Goal: Task Accomplishment & Management: Use online tool/utility

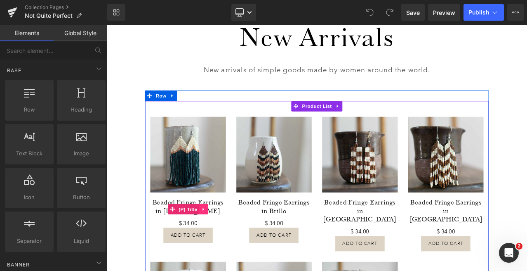
click at [219, 242] on icon at bounding box center [222, 243] width 6 height 6
click at [226, 241] on icon at bounding box center [227, 243] width 6 height 6
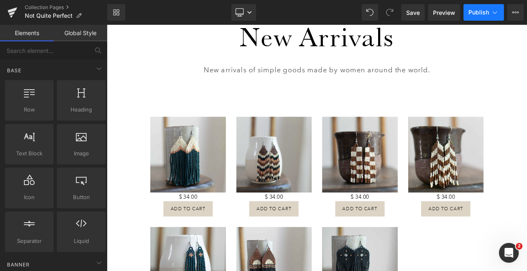
click at [473, 9] on span "Publish" at bounding box center [478, 12] width 21 height 7
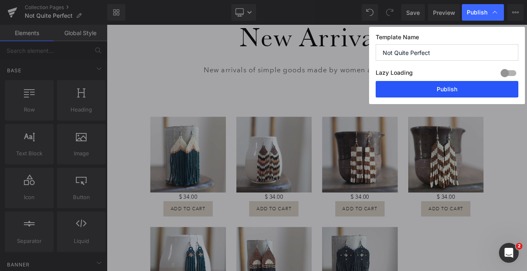
click at [446, 89] on button "Publish" at bounding box center [447, 89] width 143 height 16
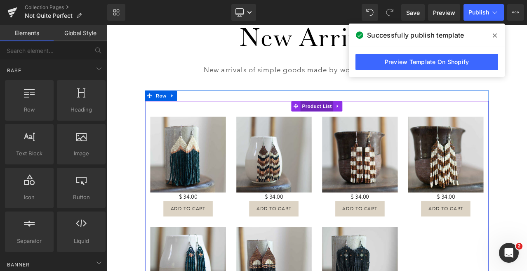
click at [357, 125] on span "Product List" at bounding box center [356, 121] width 39 height 12
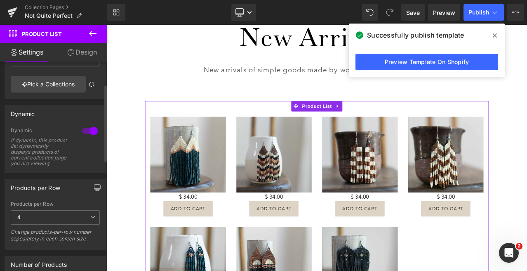
scroll to position [62, 0]
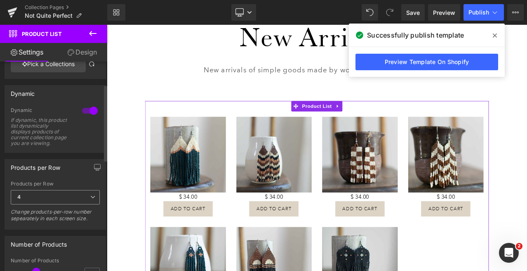
click at [63, 200] on span "4" at bounding box center [55, 197] width 89 height 14
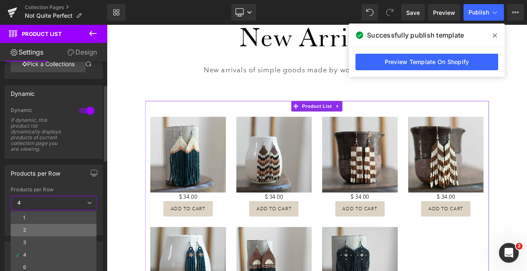
click at [49, 229] on li "2" at bounding box center [54, 230] width 86 height 12
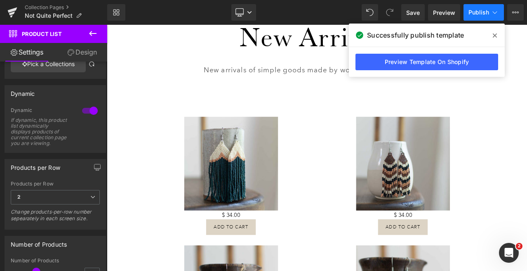
click at [482, 11] on span "Publish" at bounding box center [478, 12] width 21 height 7
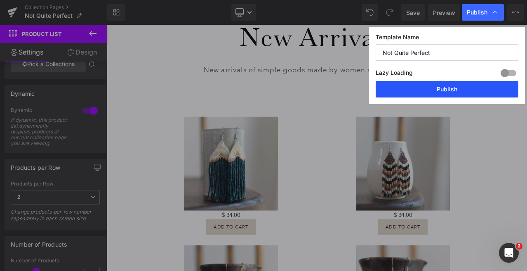
click at [427, 97] on button "Publish" at bounding box center [447, 89] width 143 height 16
